Goal: Information Seeking & Learning: Check status

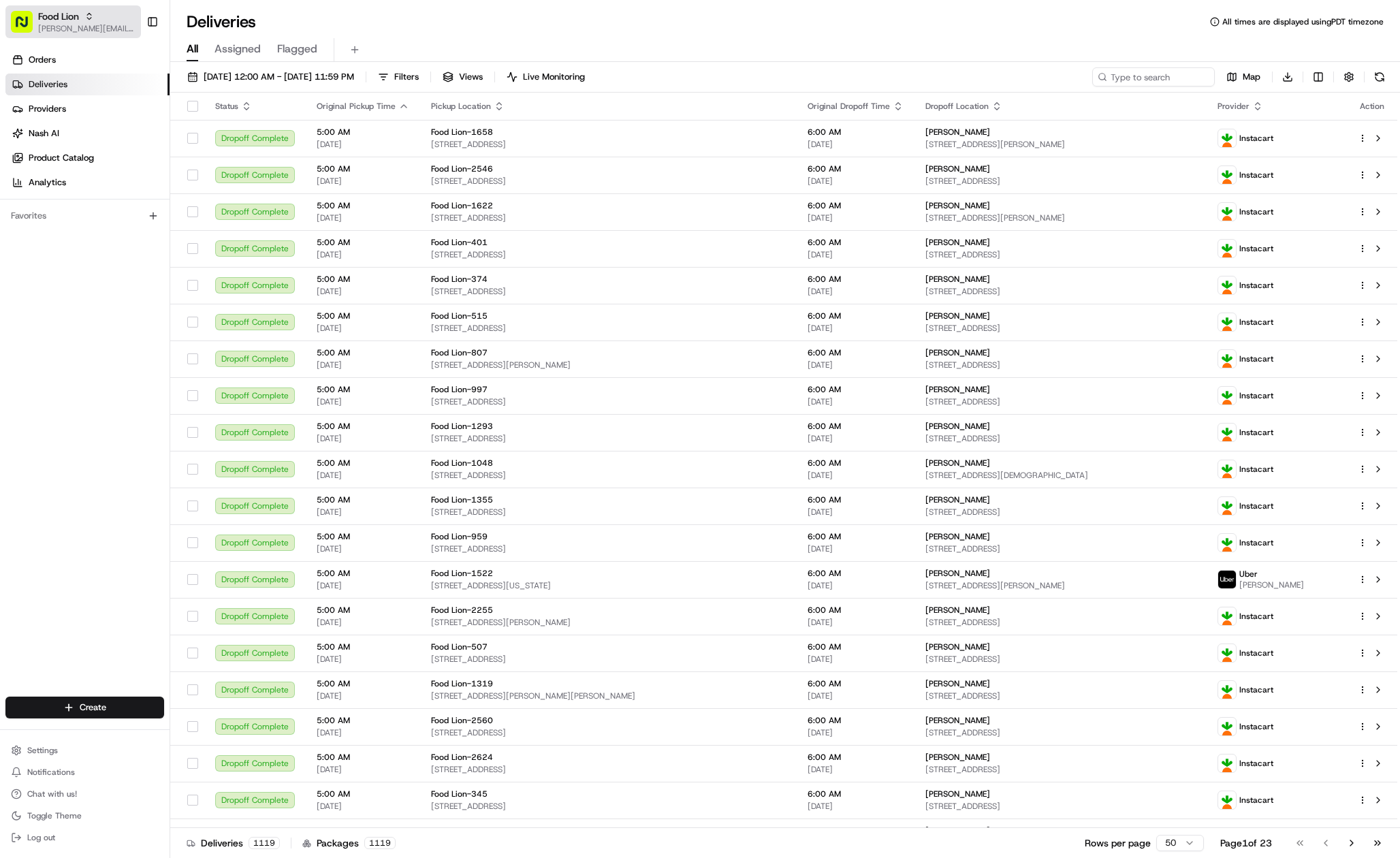
click at [74, 16] on span "Food Lion" at bounding box center [58, 16] width 41 height 13
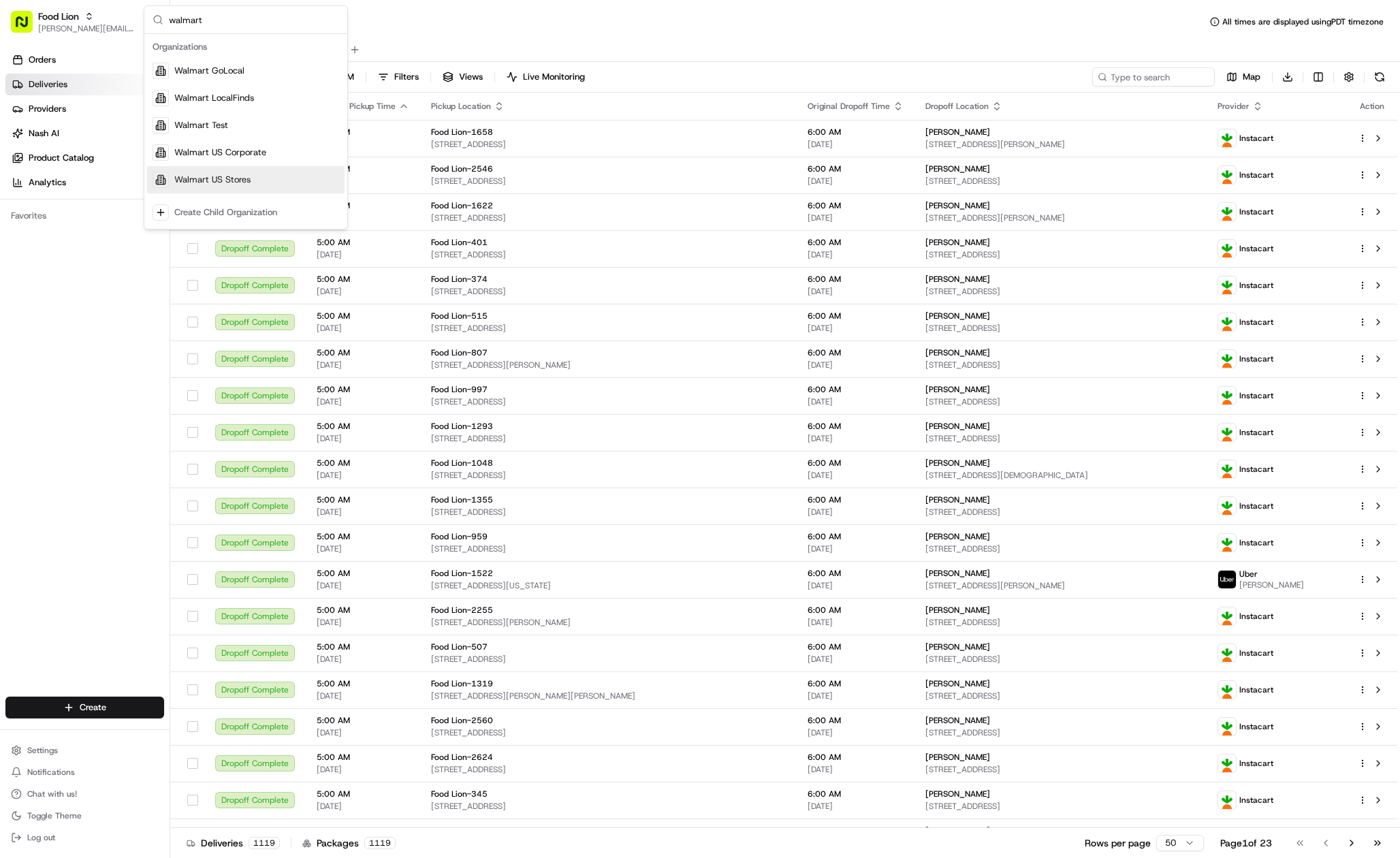
type input "walmart"
click at [224, 181] on span "Walmart US Stores" at bounding box center [213, 180] width 77 height 12
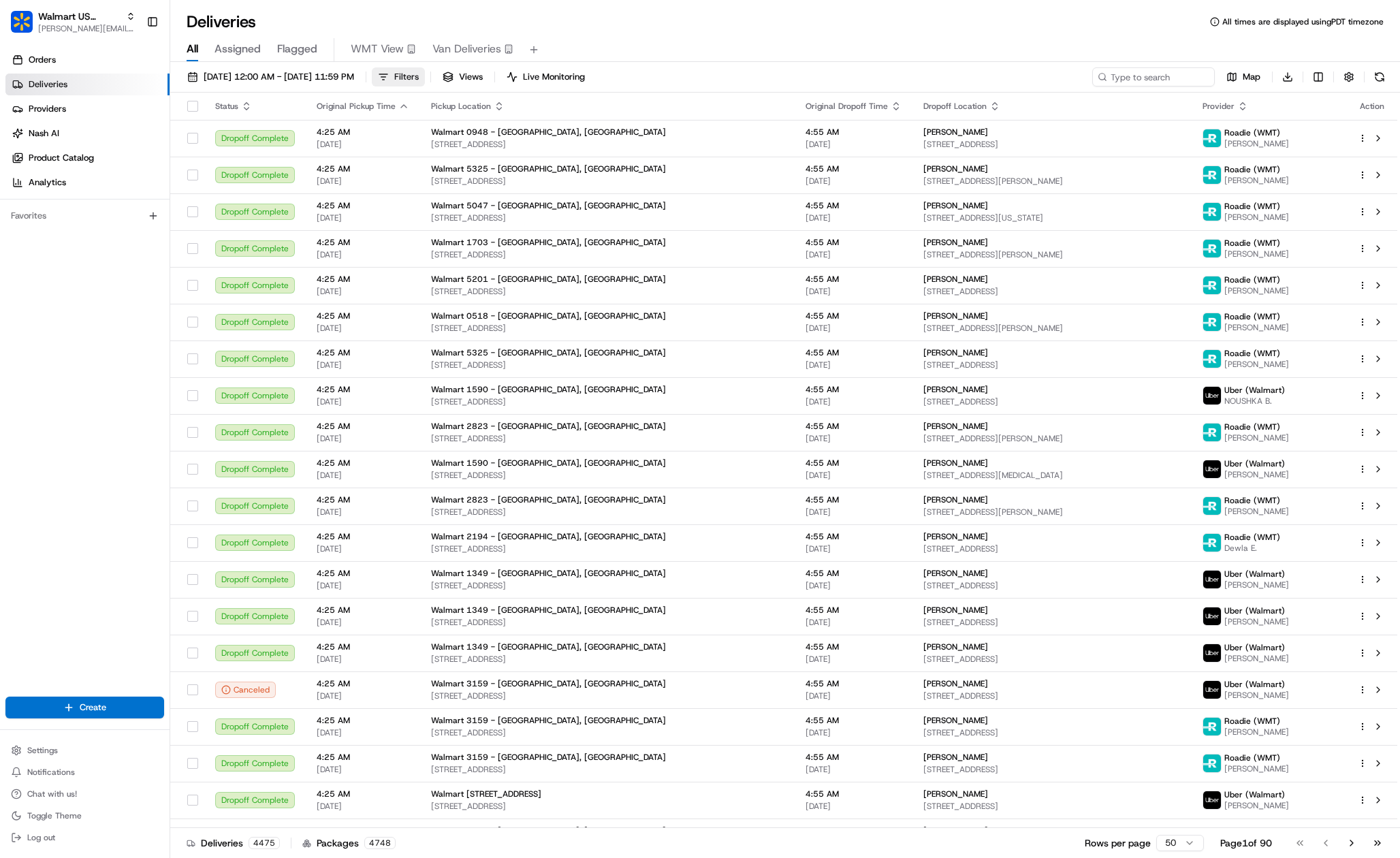
click at [425, 76] on button "Filters" at bounding box center [398, 77] width 53 height 19
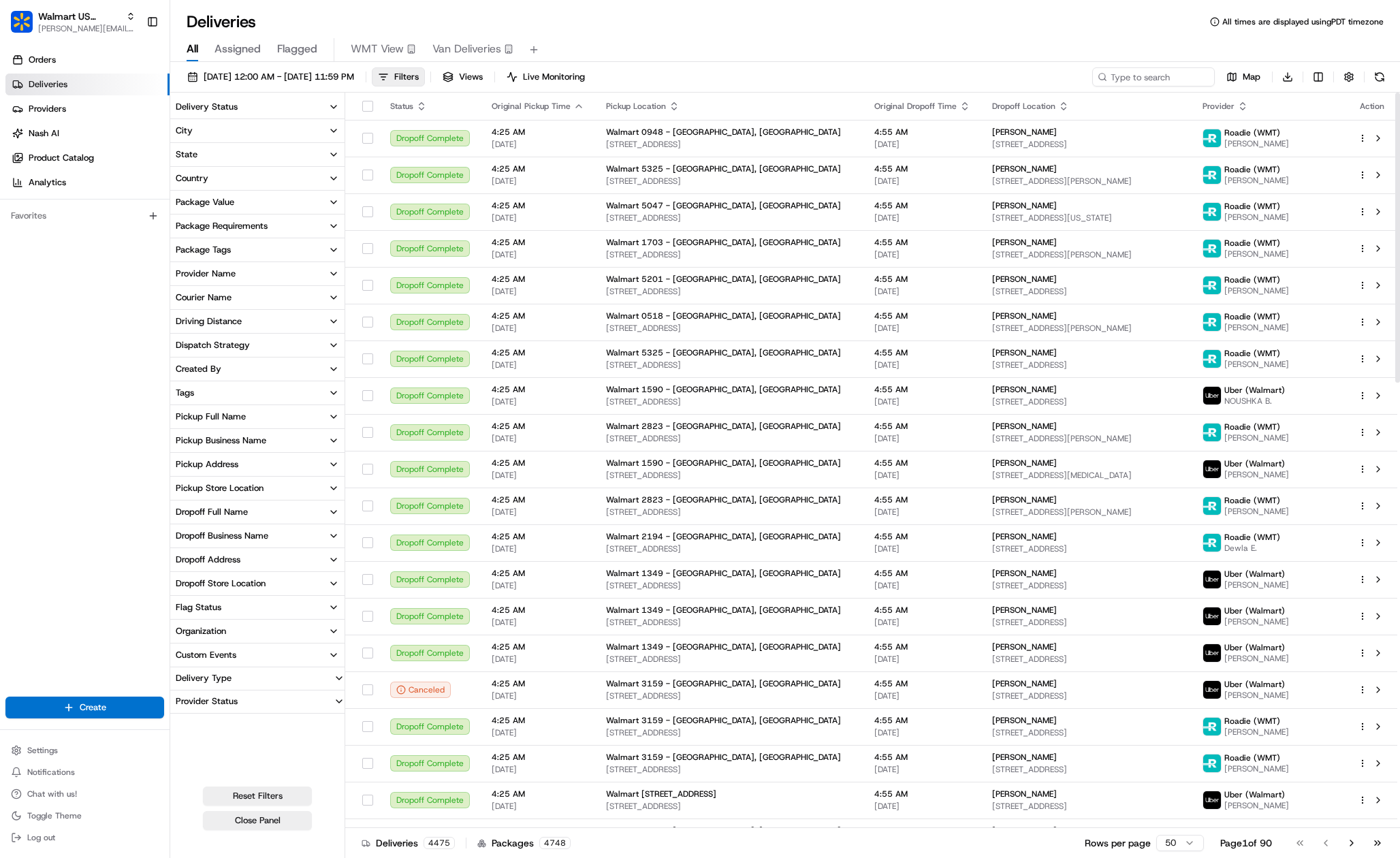
click at [224, 299] on div "Courier Name" at bounding box center [203, 297] width 56 height 12
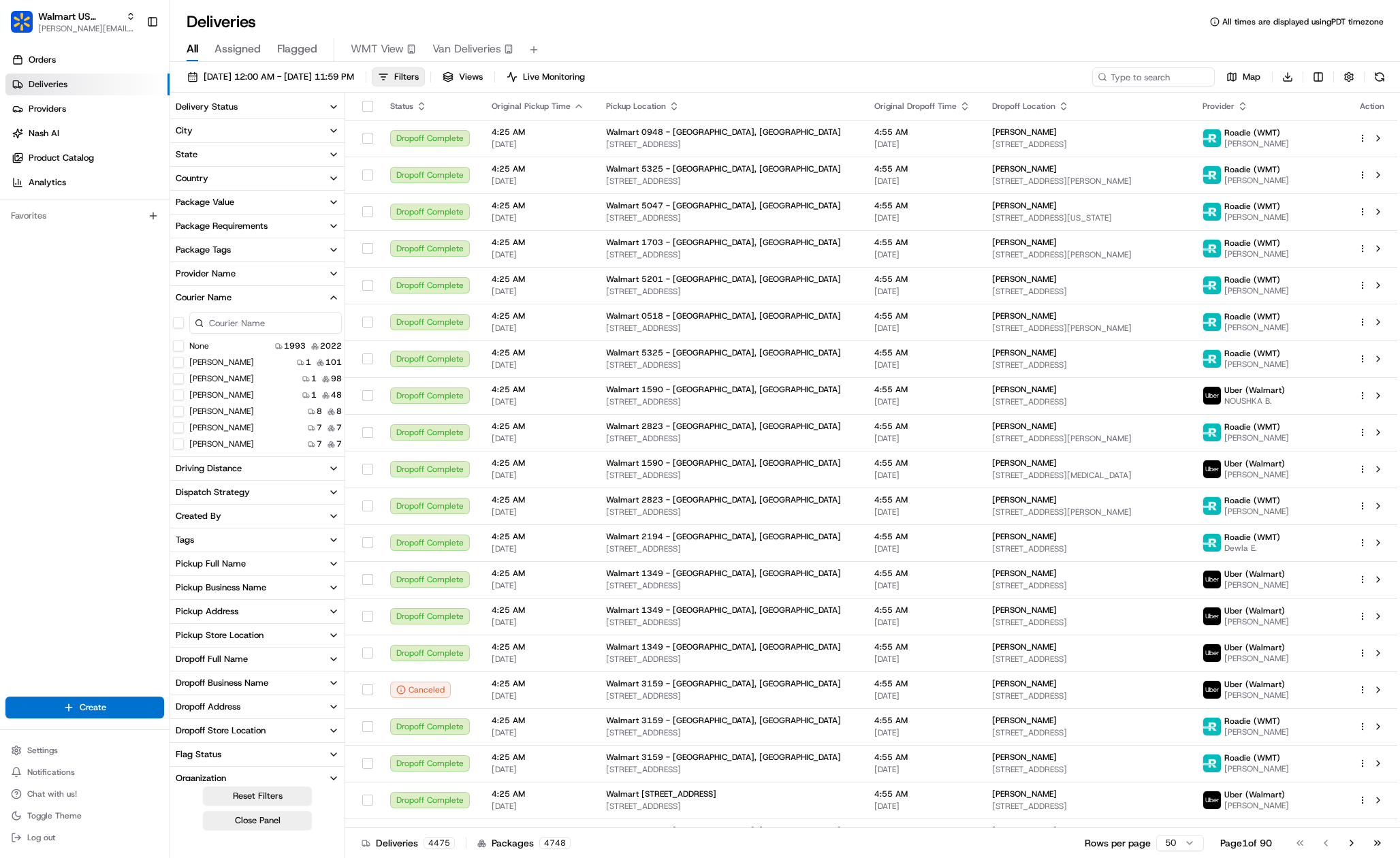
click at [224, 299] on div "Courier Name" at bounding box center [203, 297] width 56 height 12
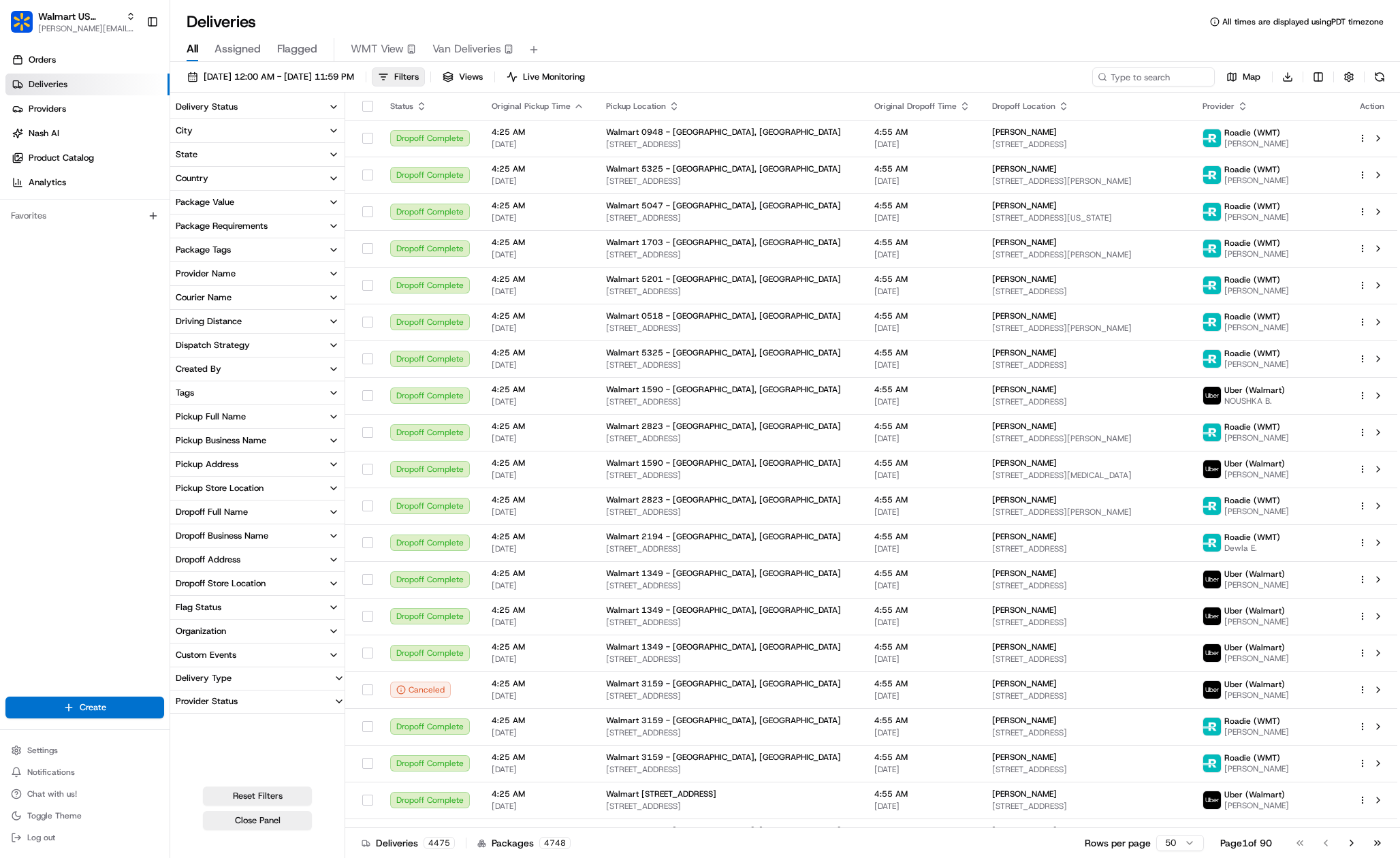
click at [222, 278] on div "Provider Name" at bounding box center [205, 273] width 60 height 12
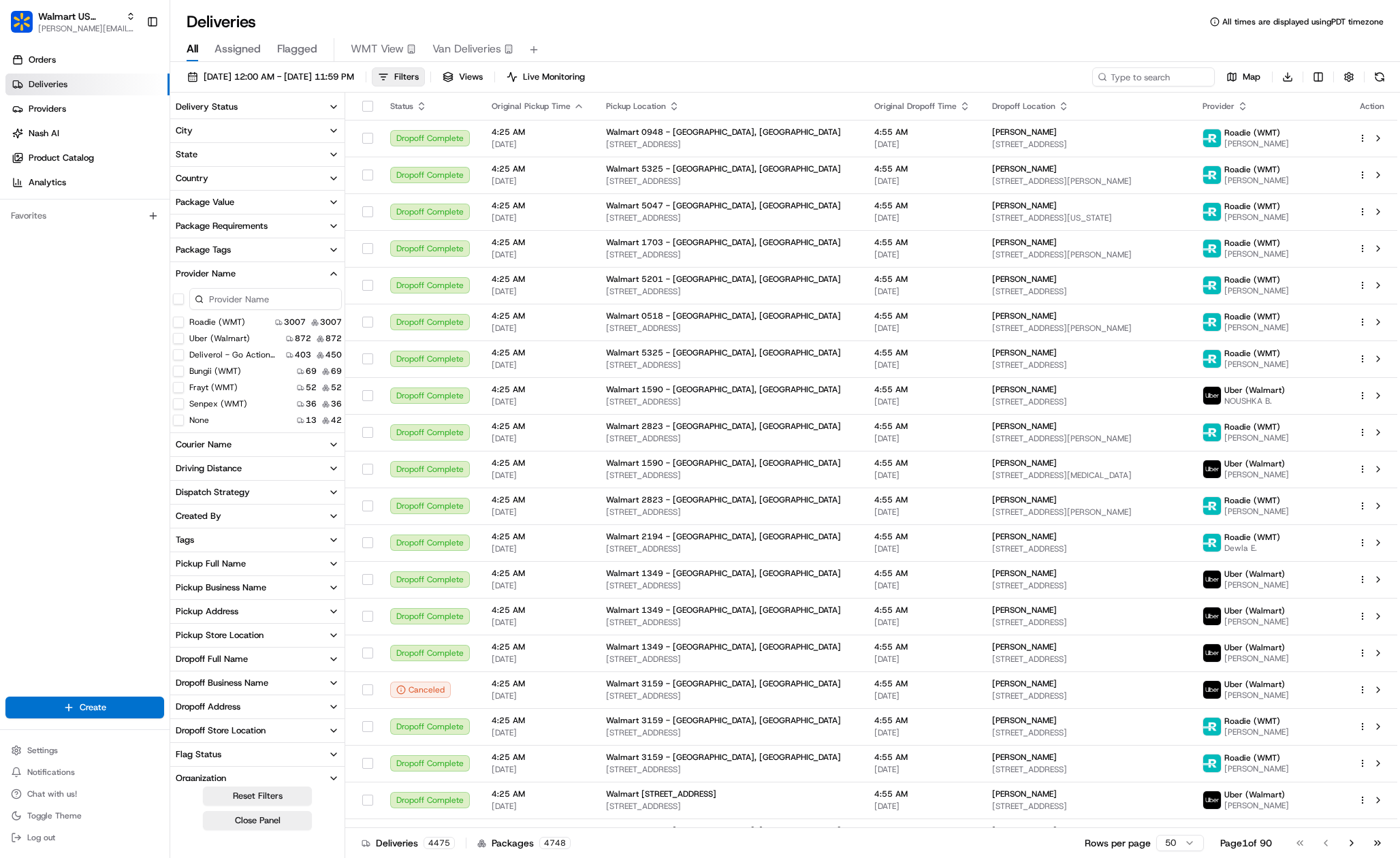
click at [178, 355] on Courier "Deliverol - Go Action Courier" at bounding box center [178, 354] width 11 height 11
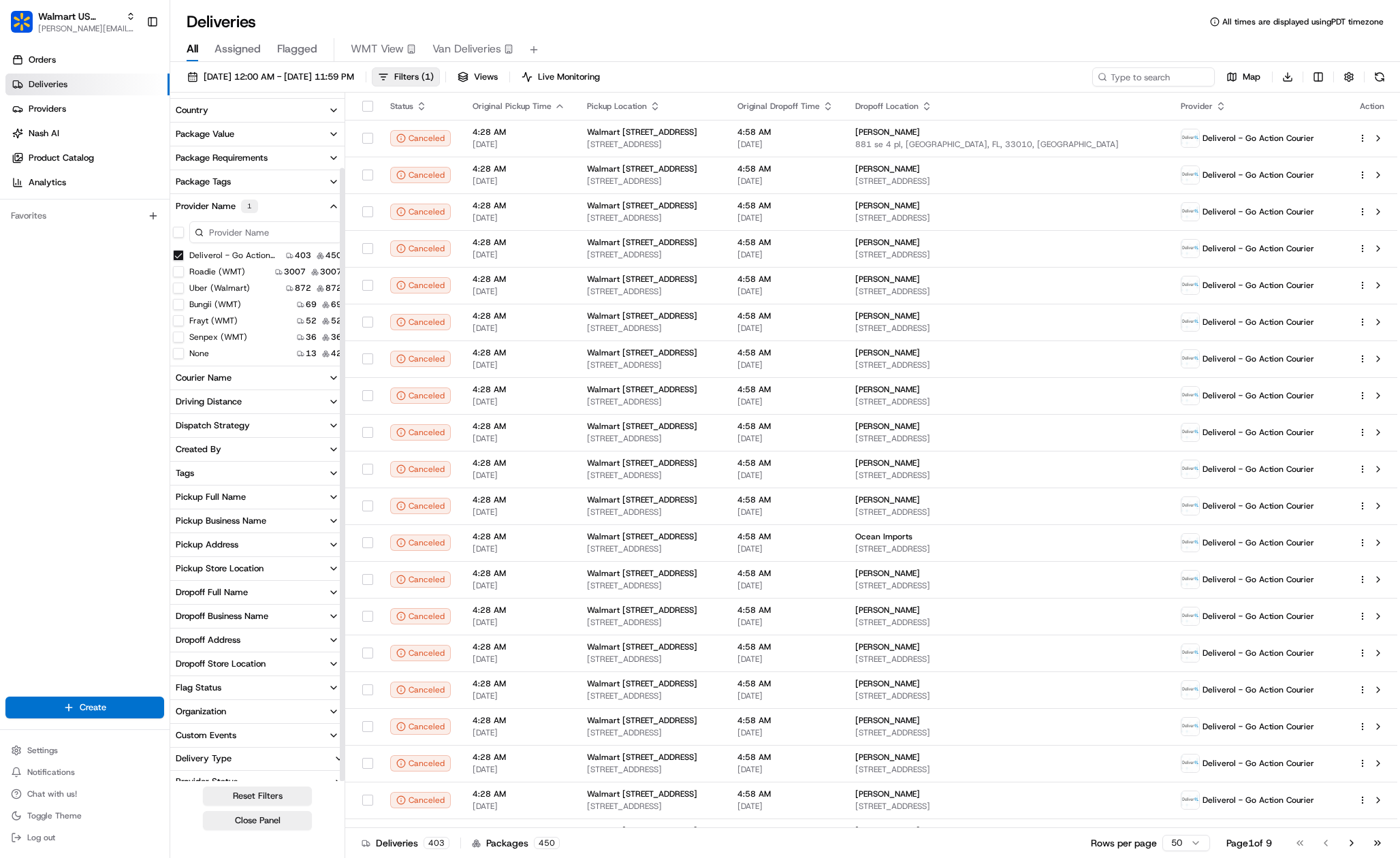
scroll to position [81, 0]
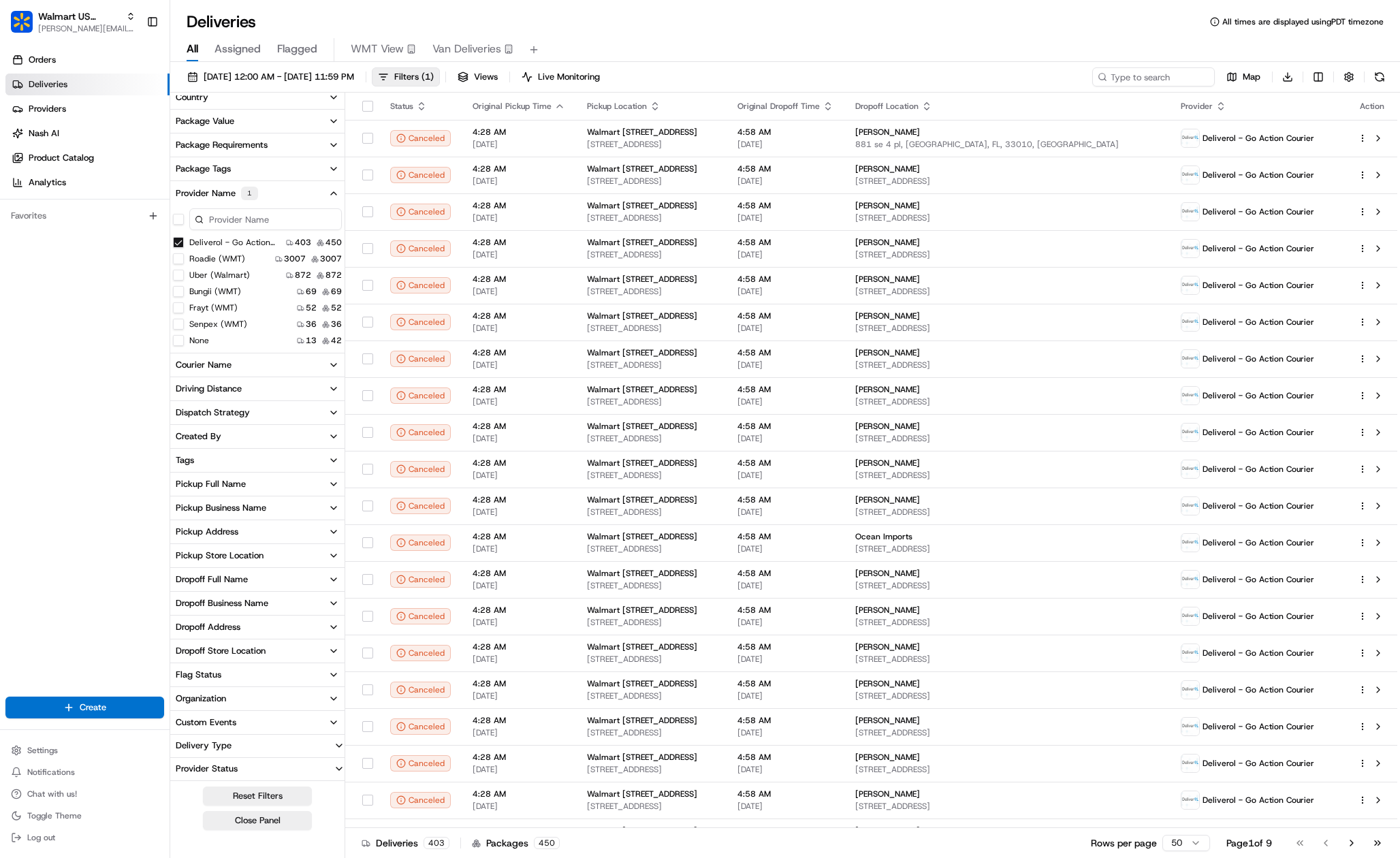
click at [227, 772] on div "Provider Status" at bounding box center [207, 768] width 73 height 12
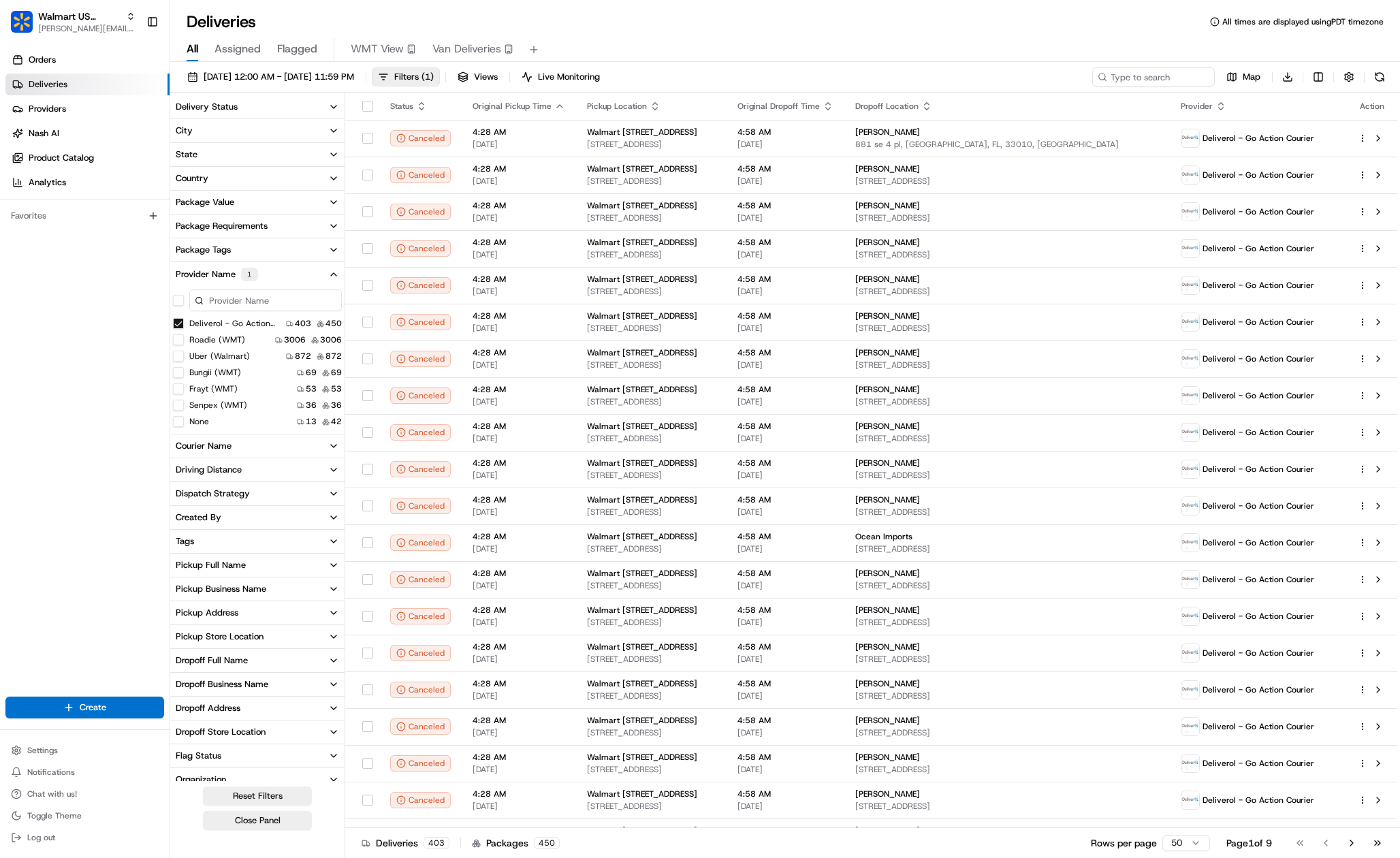
scroll to position [105, 0]
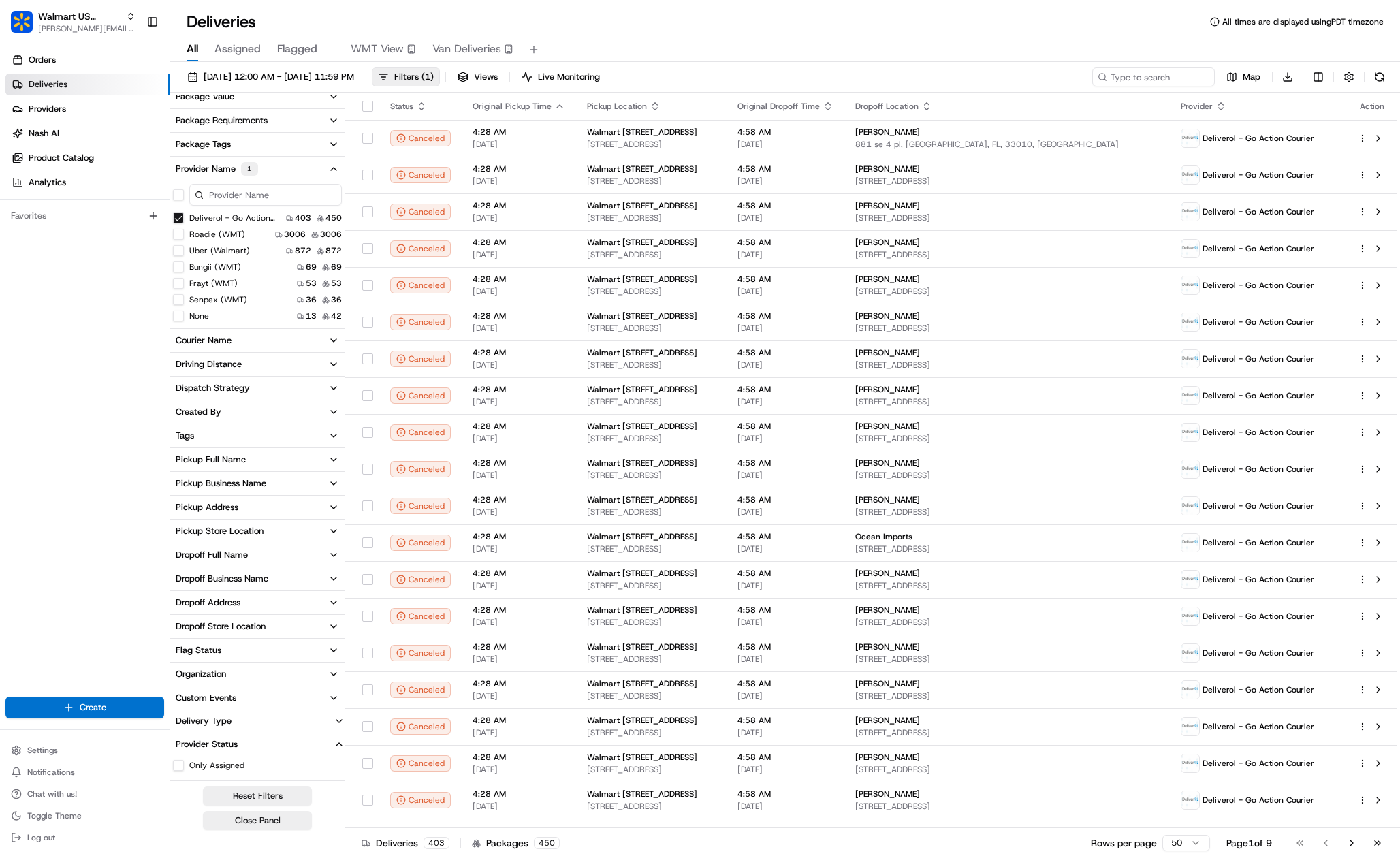
click at [231, 656] on button "Flag Status" at bounding box center [257, 650] width 175 height 23
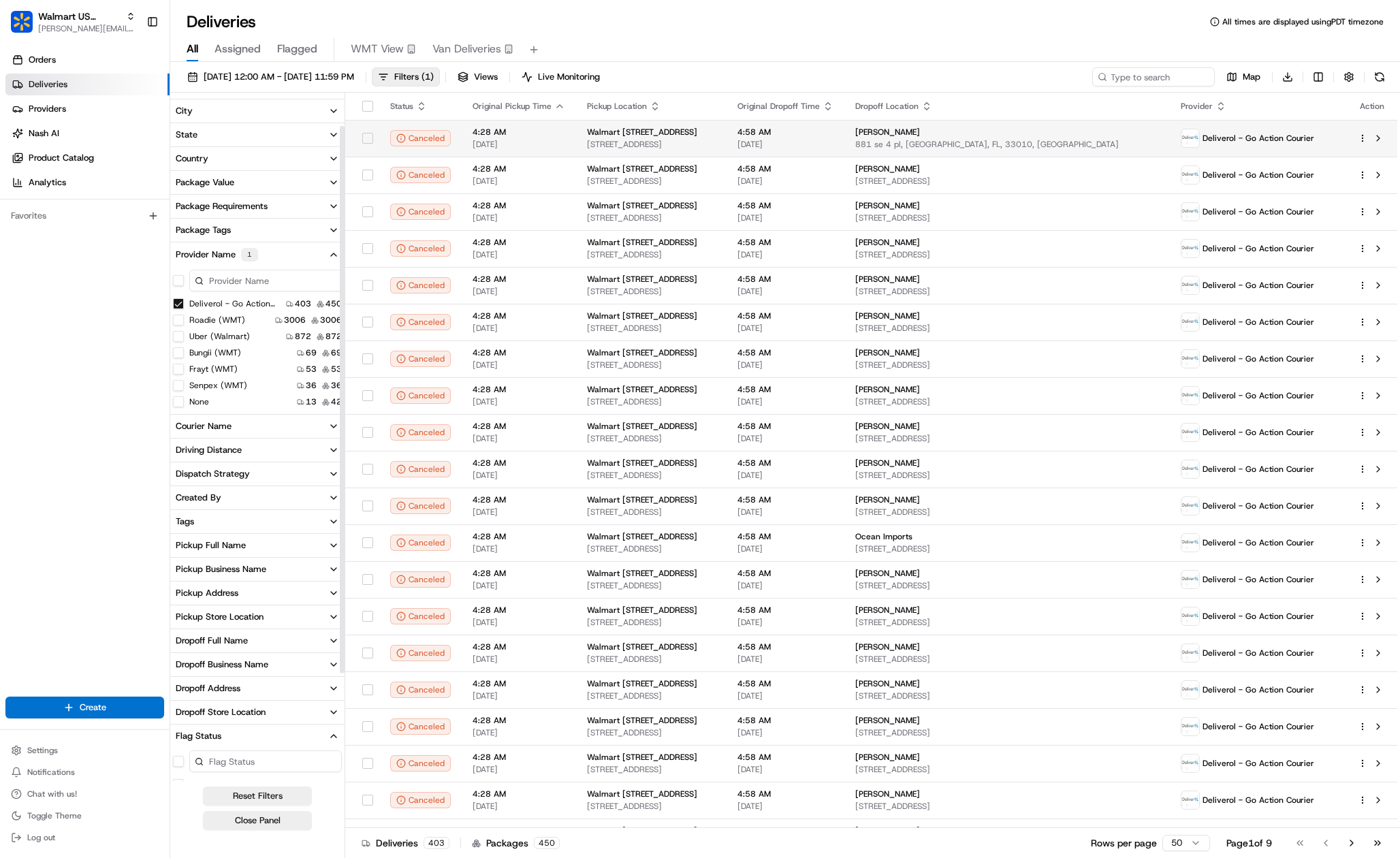
scroll to position [0, 0]
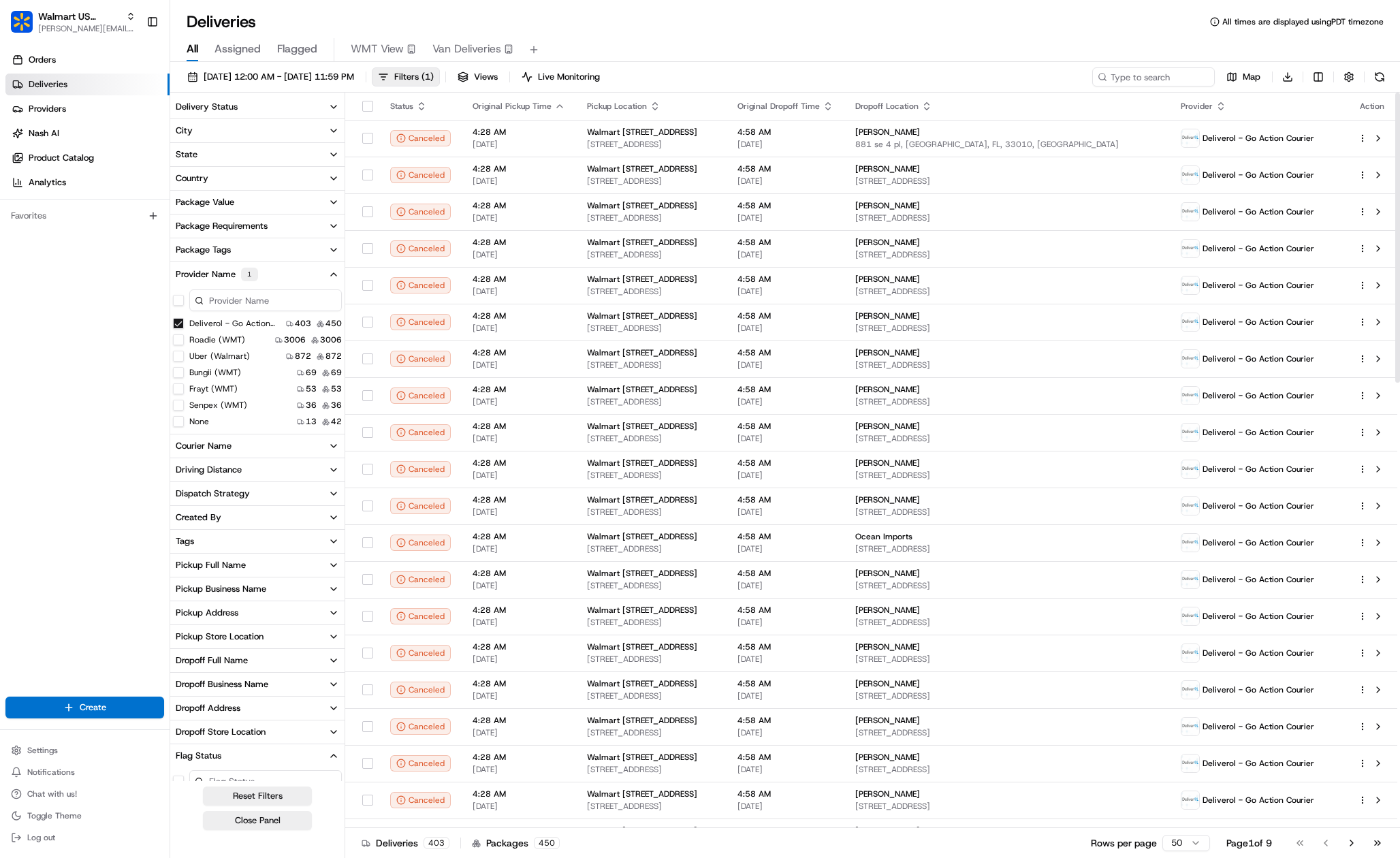
click at [425, 108] on icon "button" at bounding box center [421, 106] width 11 height 11
